Goal: Transaction & Acquisition: Book appointment/travel/reservation

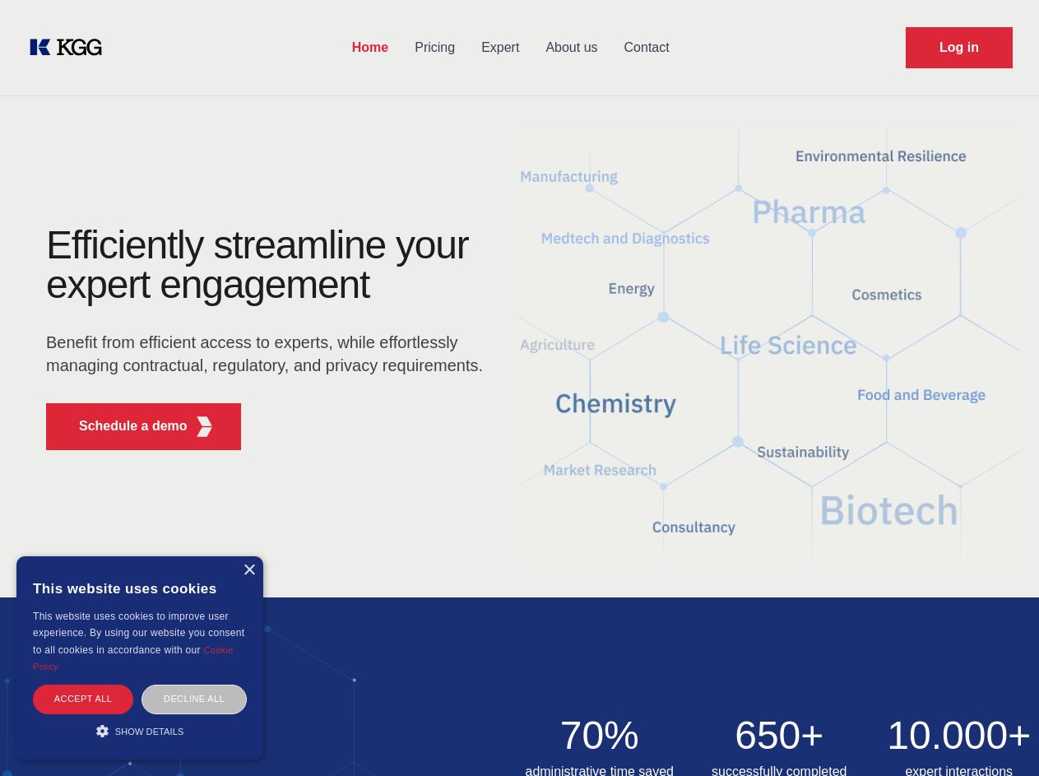
click at [519, 387] on div "Efficiently streamline your expert engagement Benefit from efficient access to …" at bounding box center [270, 344] width 500 height 238
click at [123, 426] on p "Schedule a demo" at bounding box center [133, 426] width 109 height 20
click at [248, 570] on div "× This website uses cookies This website uses cookies to improve user experienc…" at bounding box center [139, 657] width 247 height 203
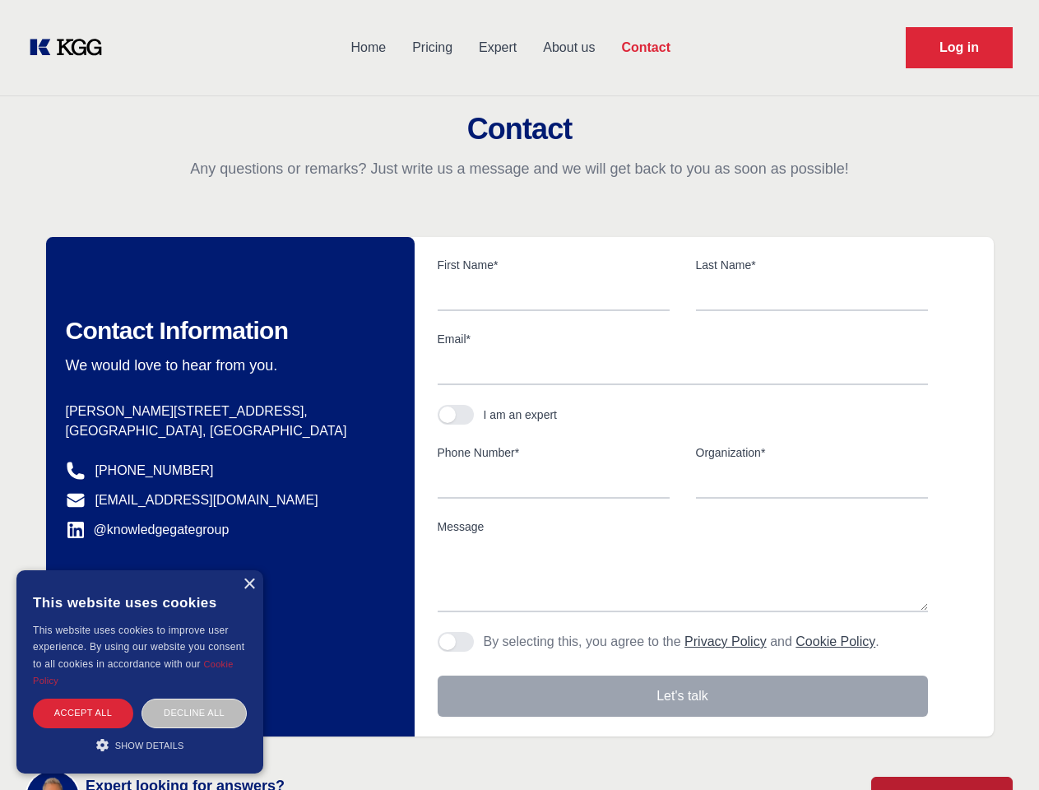
click at [83, 698] on div "Accept all" at bounding box center [83, 712] width 100 height 29
click at [194, 698] on div "Decline all" at bounding box center [194, 712] width 105 height 29
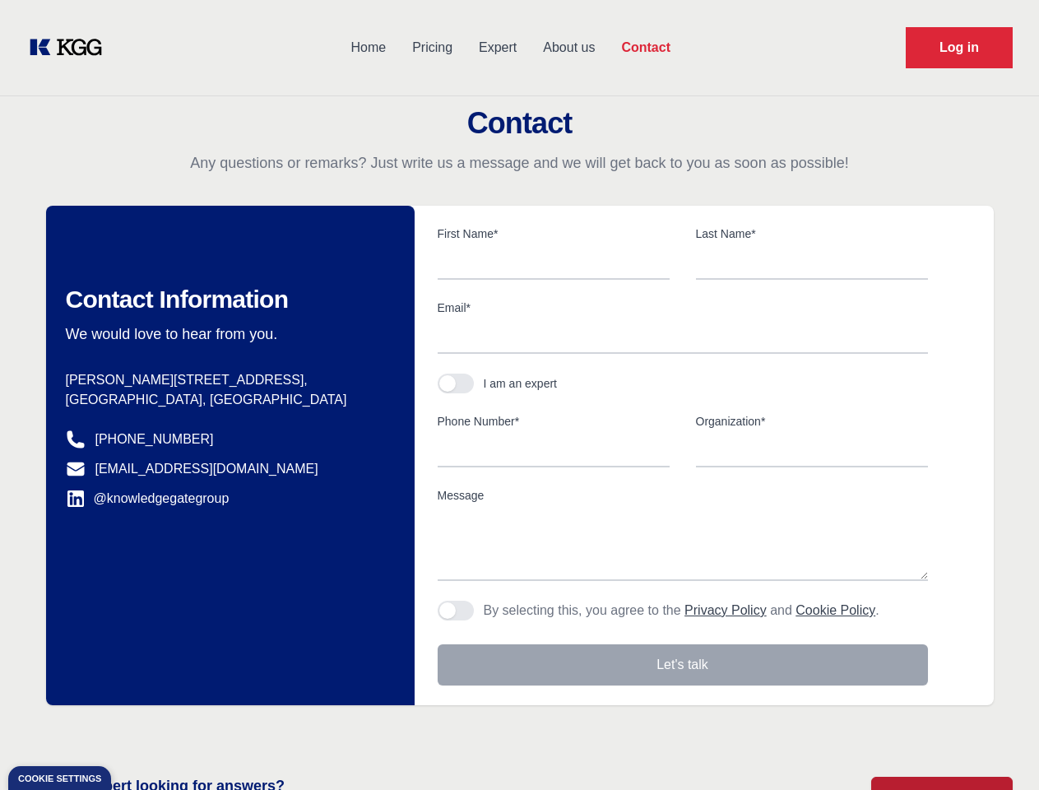
click at [140, 731] on main "Contact Any questions or remarks? Just write us a message and we will get back …" at bounding box center [519, 428] width 1039 height 856
